Goal: Information Seeking & Learning: Learn about a topic

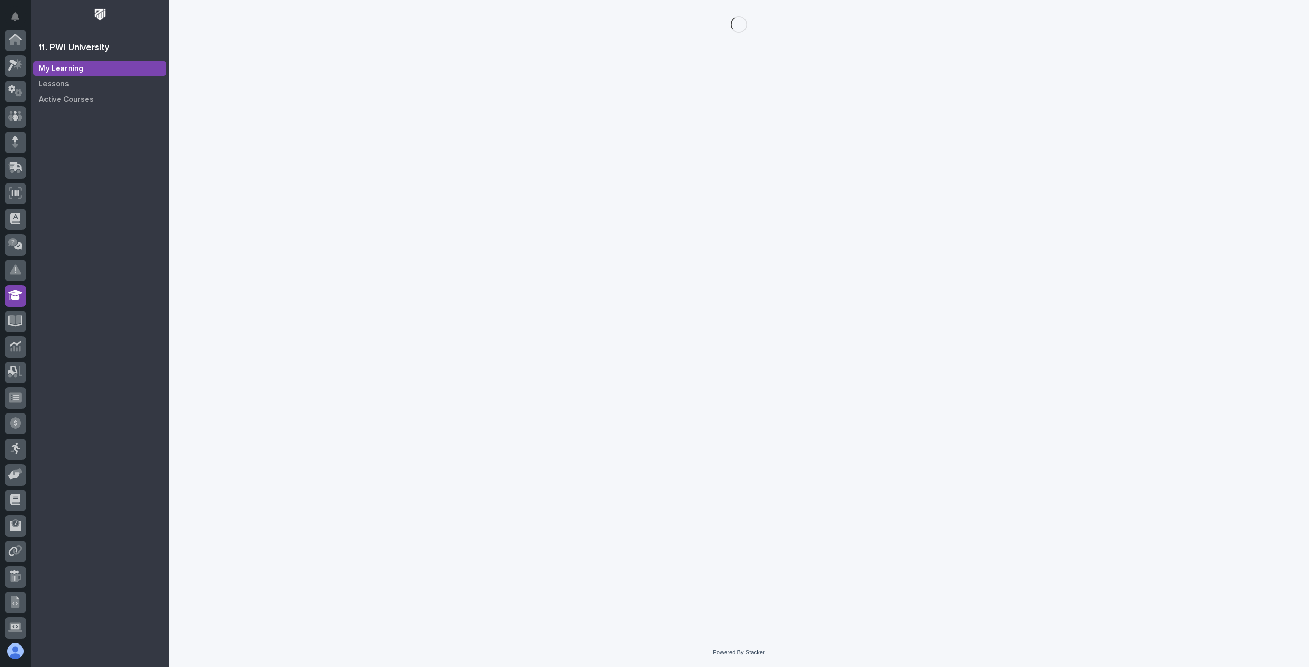
scroll to position [104, 0]
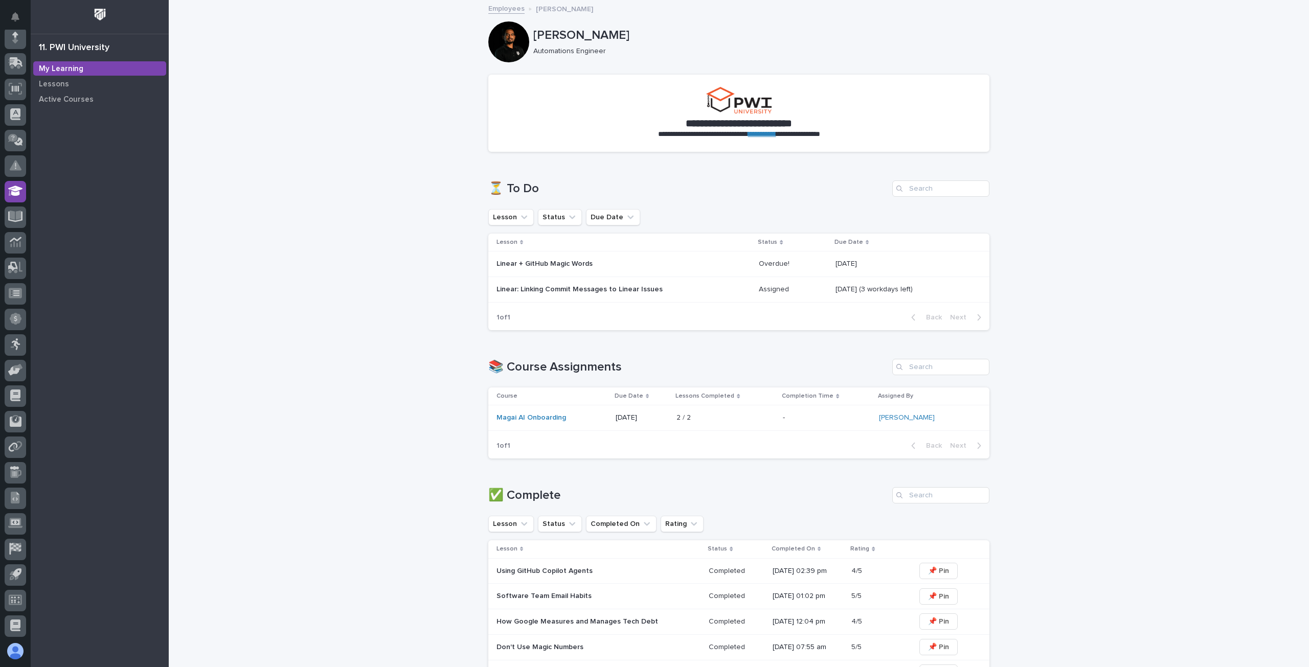
click at [546, 260] on p "Linear + GitHub Magic Words" at bounding box center [586, 264] width 179 height 9
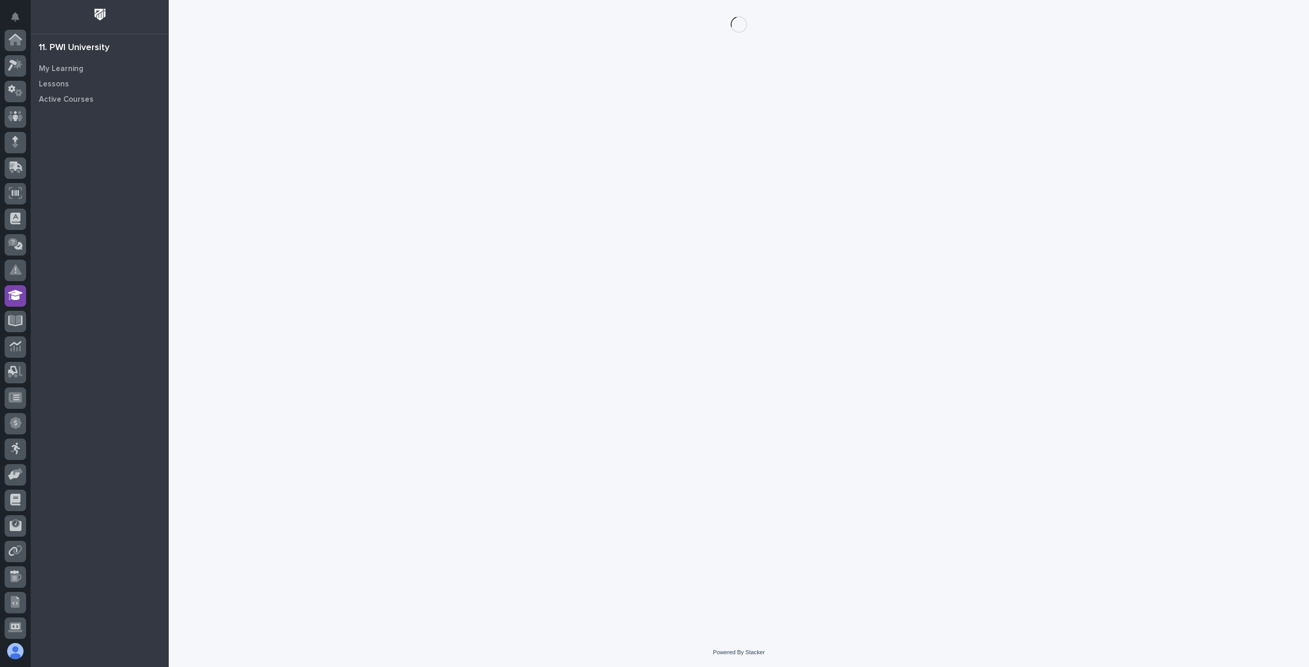
scroll to position [104, 0]
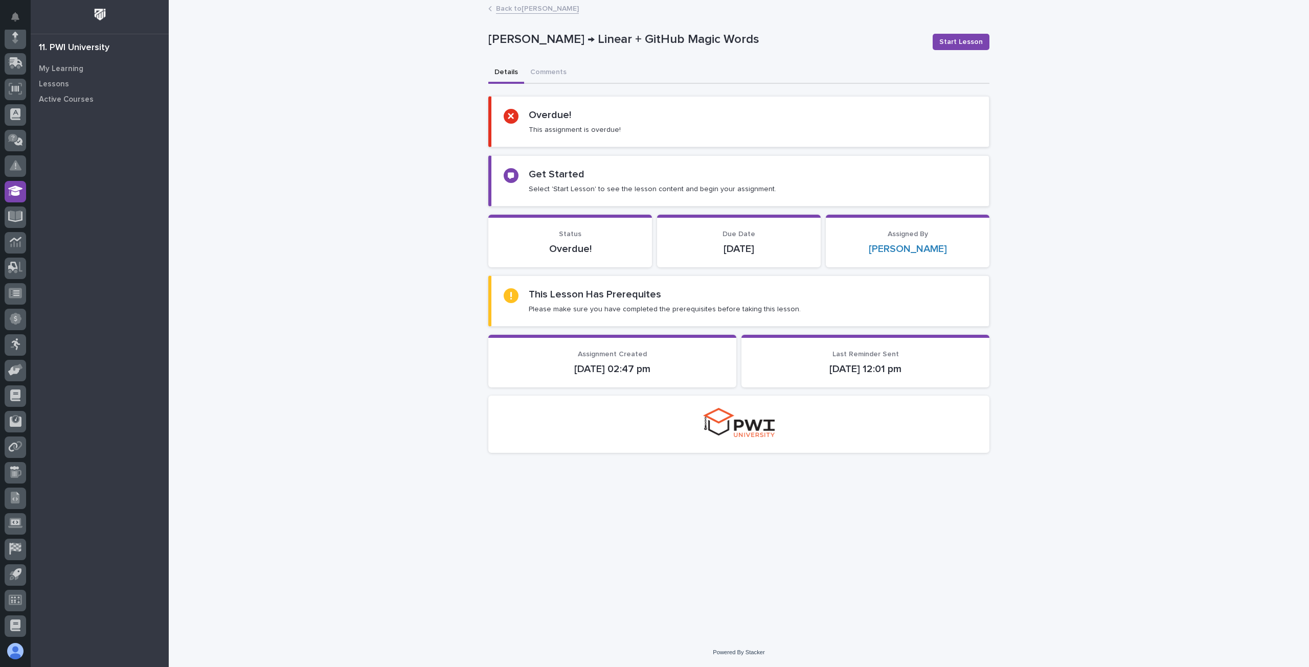
click at [593, 293] on h2 "This Lesson Has Prerequites" at bounding box center [595, 294] width 132 height 12
click at [572, 171] on h2 "Get Started" at bounding box center [557, 174] width 56 height 12
click at [549, 174] on h2 "Get Started" at bounding box center [557, 174] width 56 height 12
click at [512, 175] on icon at bounding box center [511, 175] width 6 height 6
click at [618, 302] on div "This Lesson Has Prerequites Please make sure you have completed the prerequisit…" at bounding box center [665, 301] width 272 height 26
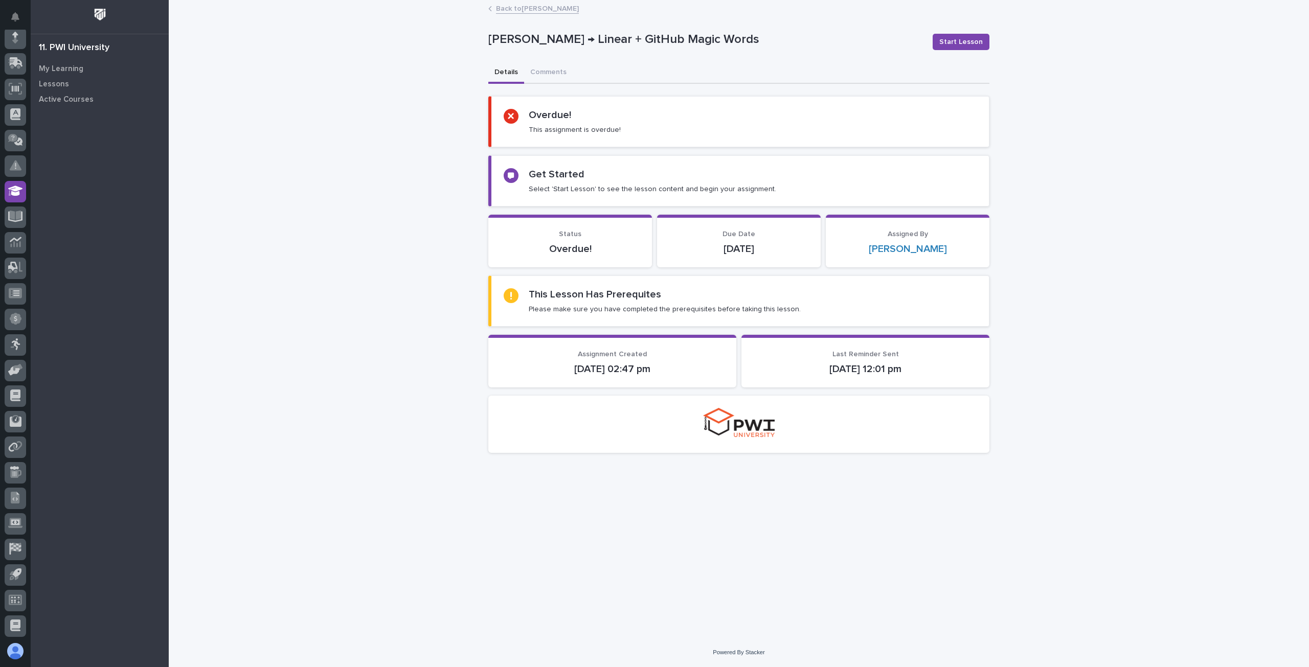
click at [593, 293] on h2 "This Lesson Has Prerequites" at bounding box center [595, 294] width 132 height 12
click at [519, 295] on div "This Lesson Has Prerequites Please make sure you have completed the prerequisit…" at bounding box center [740, 301] width 473 height 26
click at [79, 69] on p "My Learning" at bounding box center [61, 68] width 44 height 9
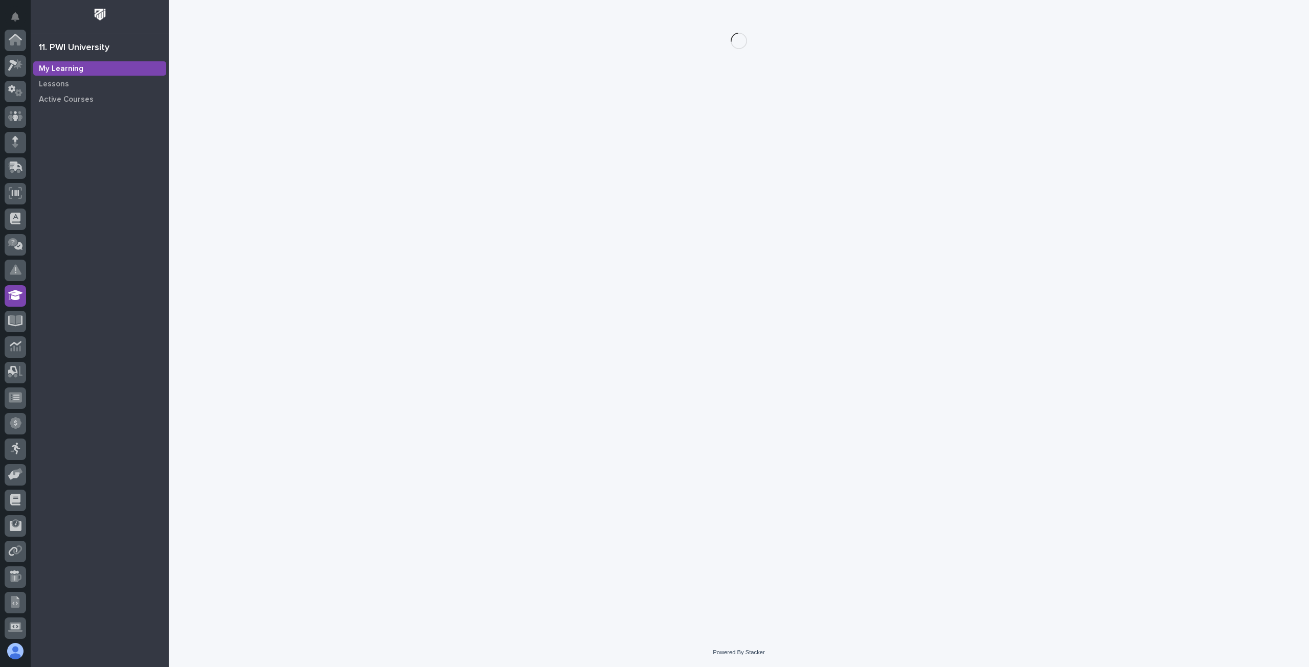
scroll to position [104, 0]
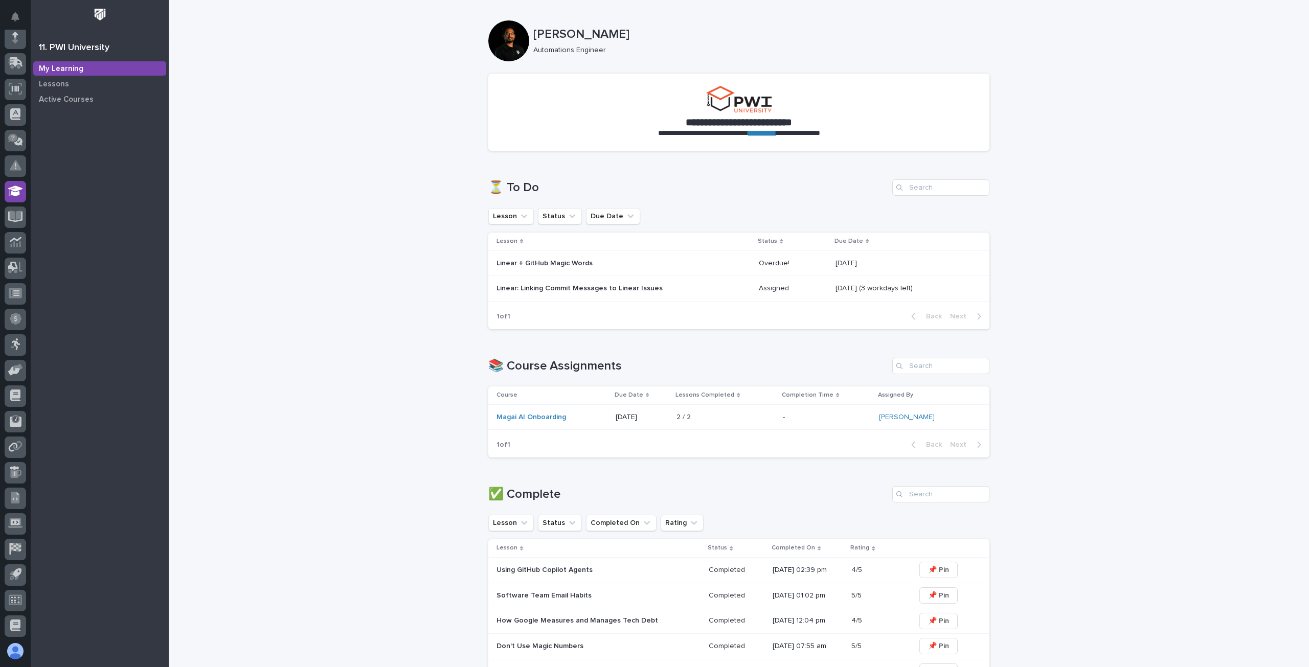
click at [539, 262] on p "Linear + GitHub Magic Words" at bounding box center [586, 263] width 179 height 9
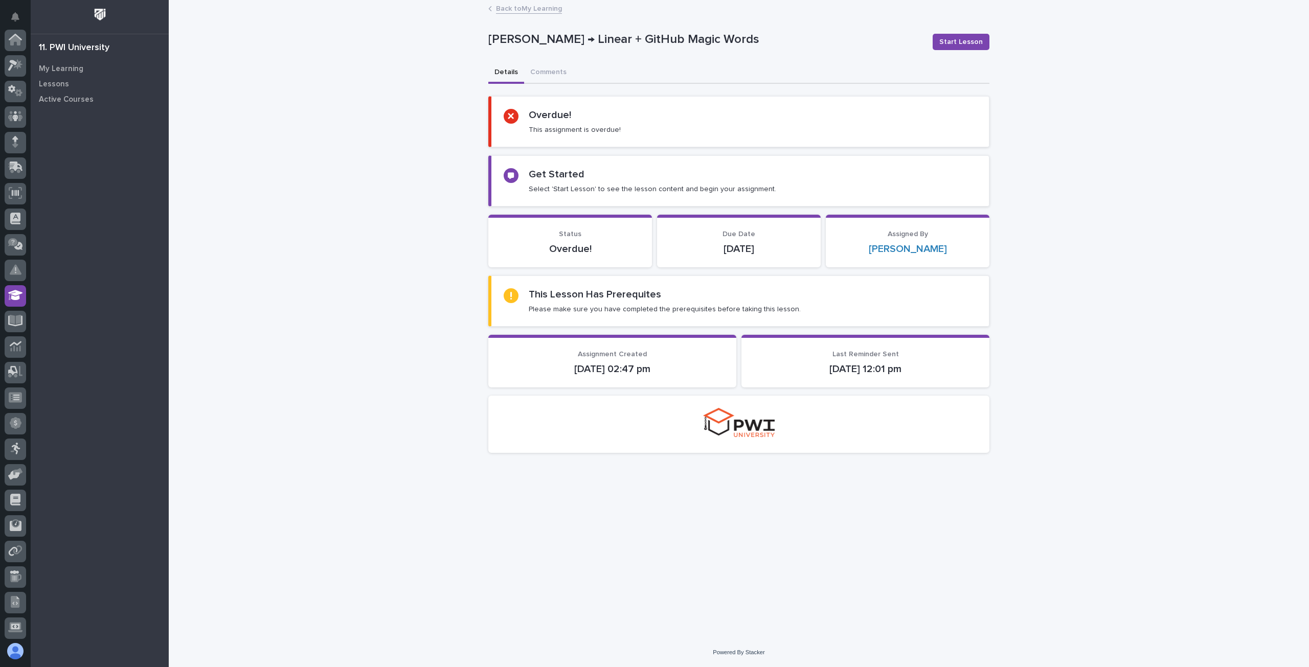
scroll to position [104, 0]
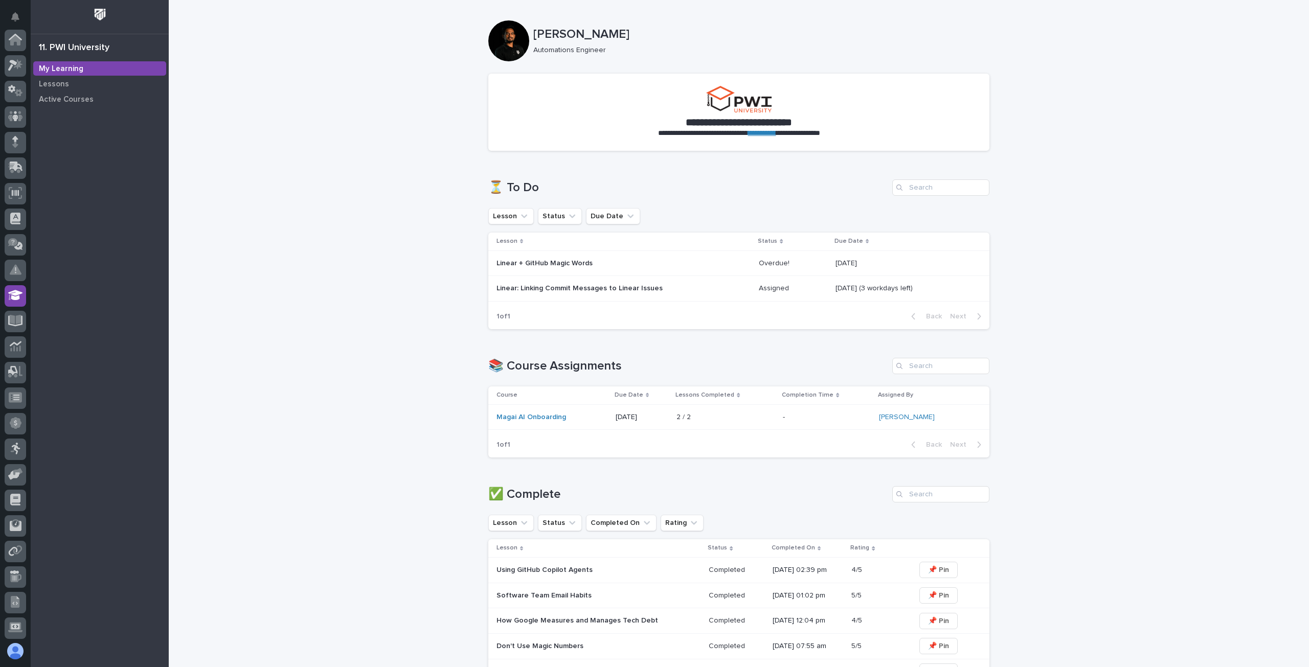
scroll to position [104, 0]
click at [562, 290] on p "Linear: Linking Commit Messages to Linear Issues" at bounding box center [586, 288] width 179 height 9
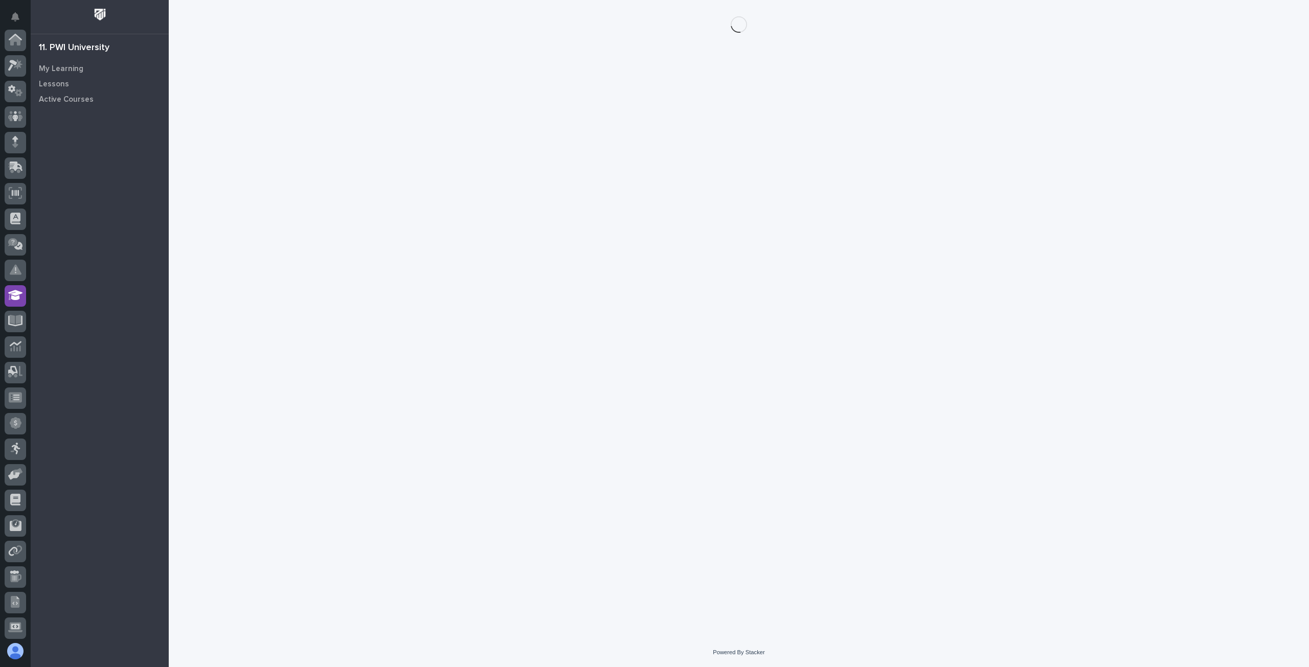
scroll to position [104, 0]
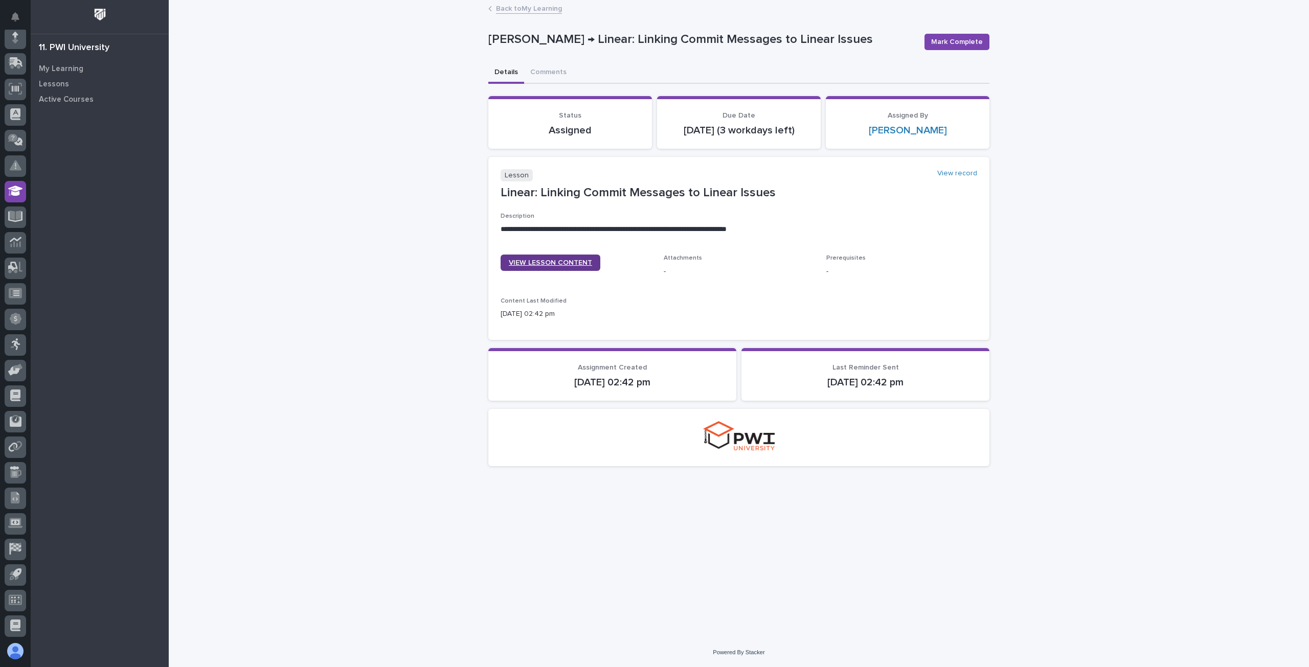
click at [527, 271] on link "VIEW LESSON CONTENT" at bounding box center [551, 263] width 100 height 16
